Goal: Transaction & Acquisition: Book appointment/travel/reservation

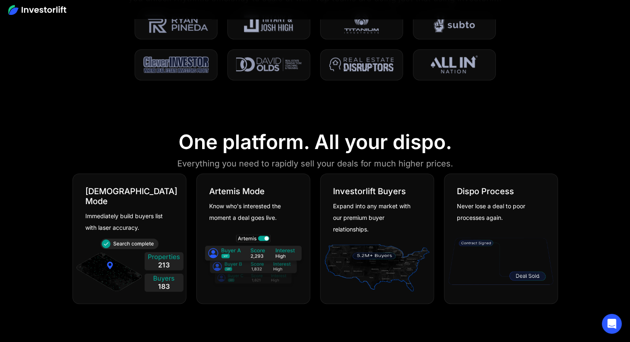
scroll to position [414, 0]
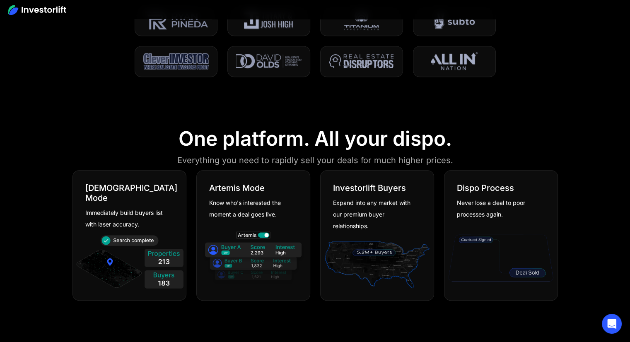
click at [125, 210] on div "Immediately build buyers list with laser accuracy." at bounding box center [126, 218] width 82 height 23
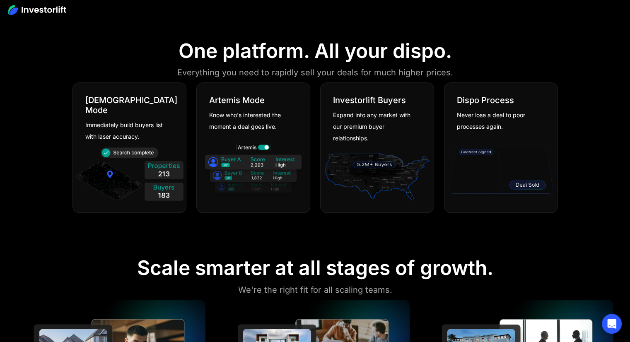
scroll to position [456, 0]
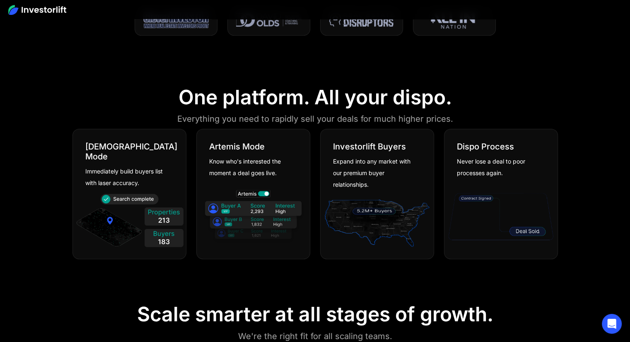
click at [149, 204] on img at bounding box center [129, 222] width 109 height 59
click at [154, 229] on img at bounding box center [129, 222] width 109 height 59
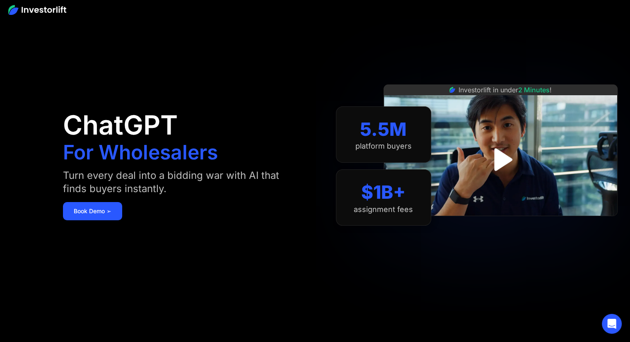
scroll to position [0, 0]
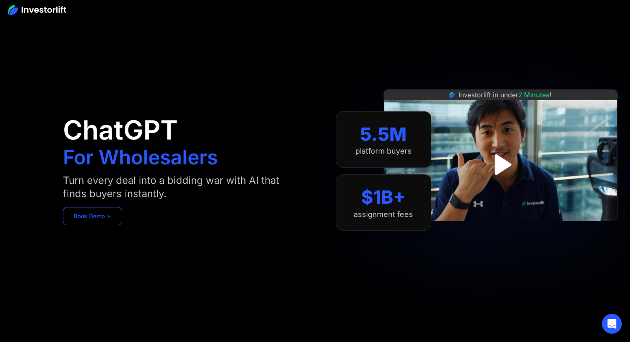
click at [99, 220] on link "Book Demo ➢" at bounding box center [92, 216] width 59 height 18
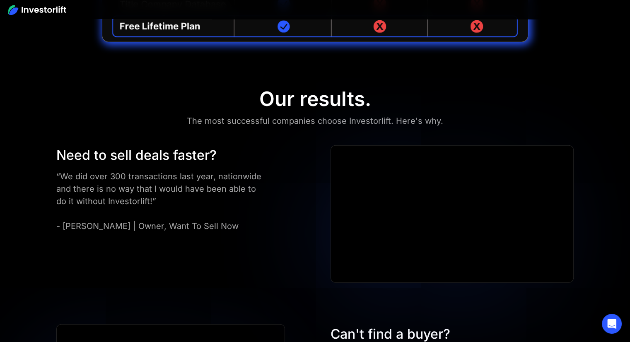
scroll to position [2233, 0]
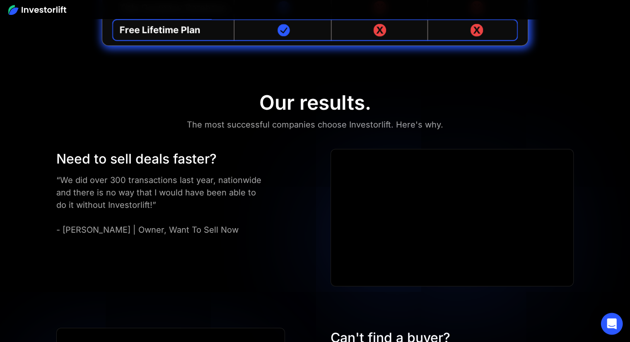
click at [615, 325] on icon "Open Intercom Messenger" at bounding box center [611, 323] width 11 height 11
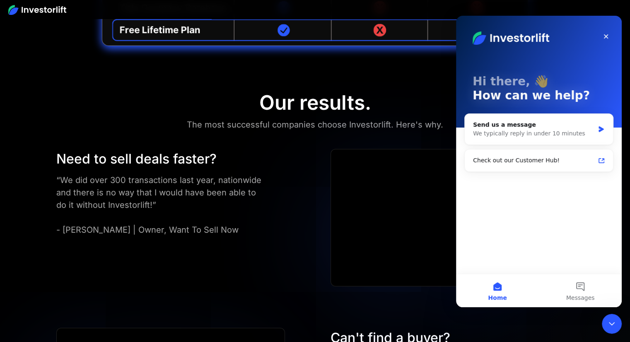
scroll to position [0, 0]
click at [539, 134] on div "We typically reply in under 10 minutes" at bounding box center [533, 133] width 121 height 9
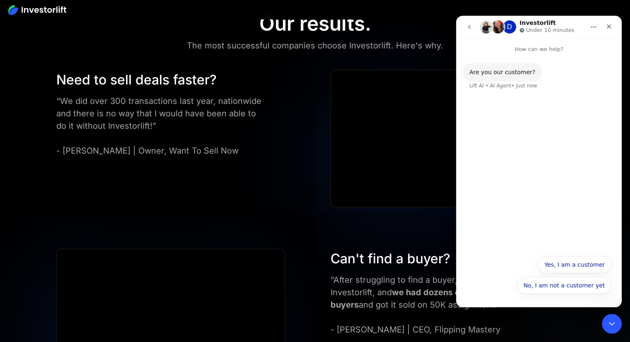
scroll to position [2233, 0]
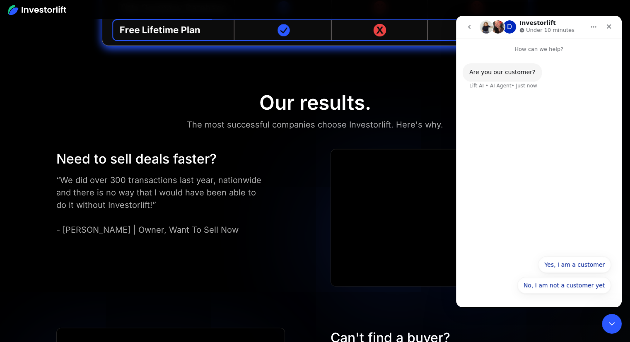
click at [591, 31] on button "Home" at bounding box center [594, 27] width 16 height 16
click at [608, 24] on icon "Close" at bounding box center [608, 26] width 7 height 7
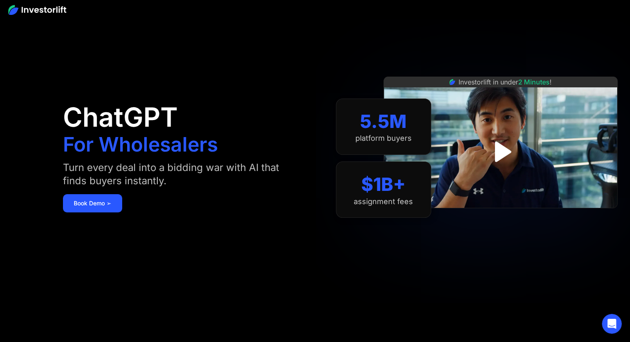
scroll to position [0, 0]
